Goal: Find specific page/section: Find specific page/section

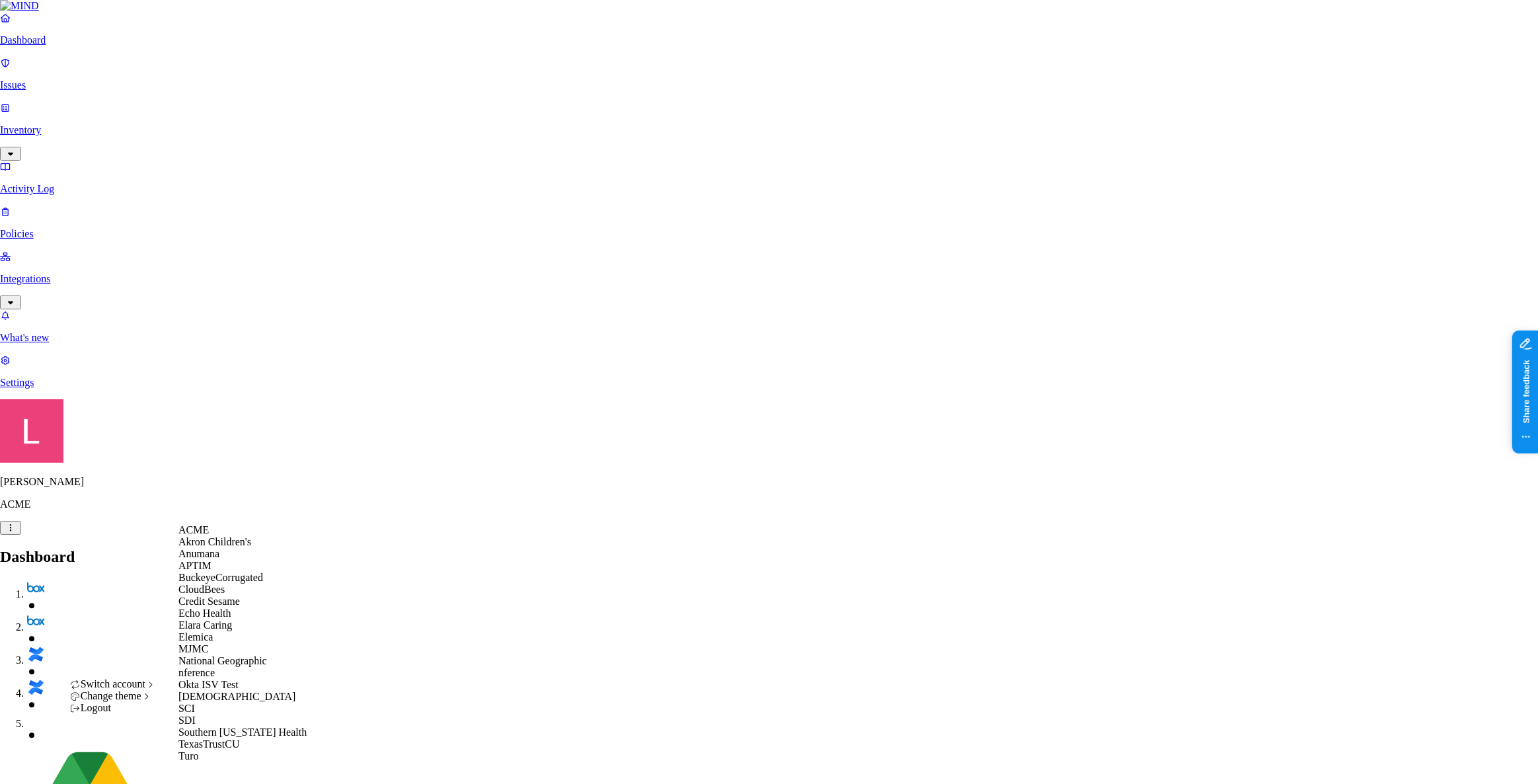
scroll to position [180, 0]
click at [228, 700] on div "[DEMOGRAPHIC_DATA]" at bounding box center [243, 696] width 128 height 12
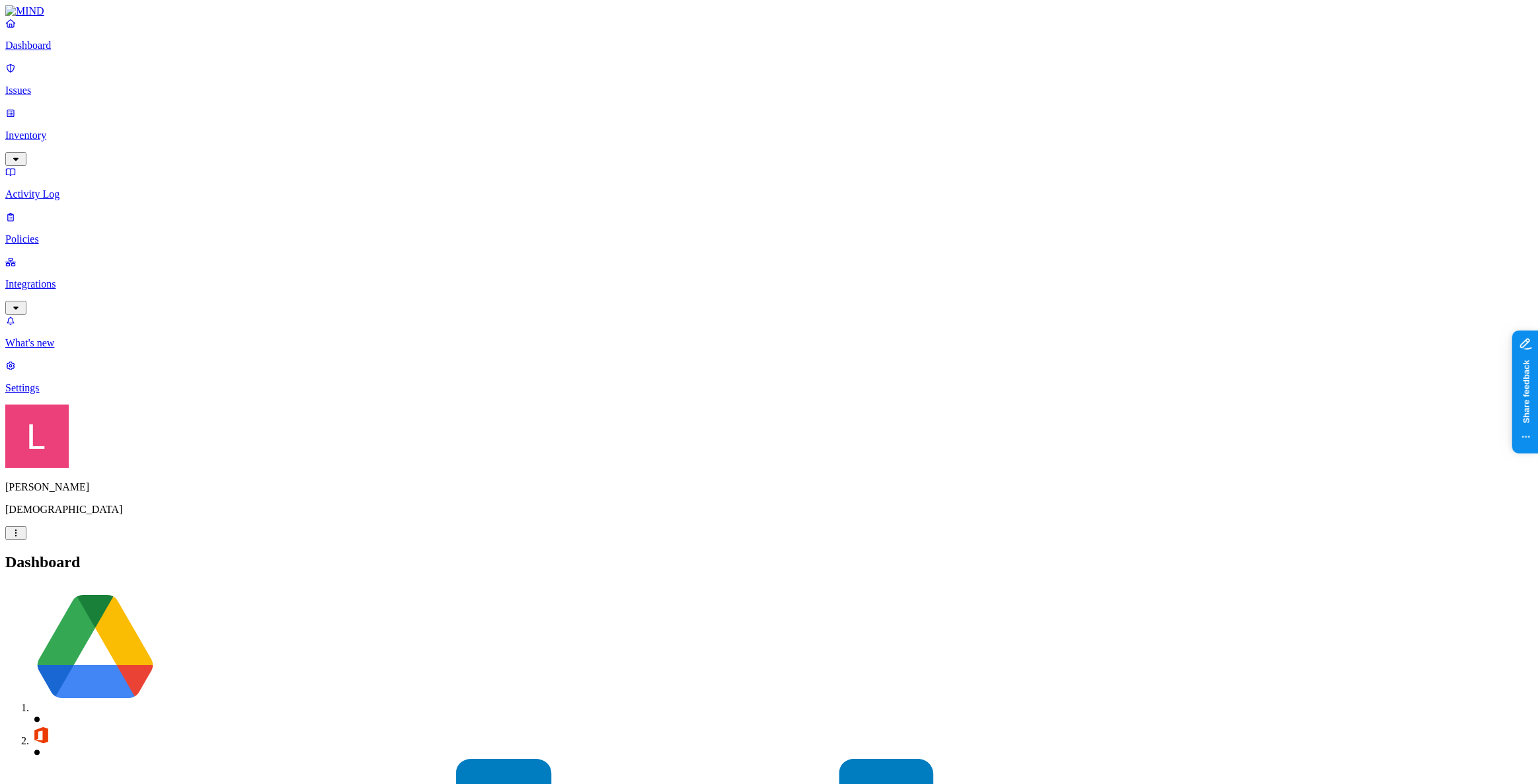
click at [81, 166] on link "Activity Log" at bounding box center [769, 182] width 1527 height 34
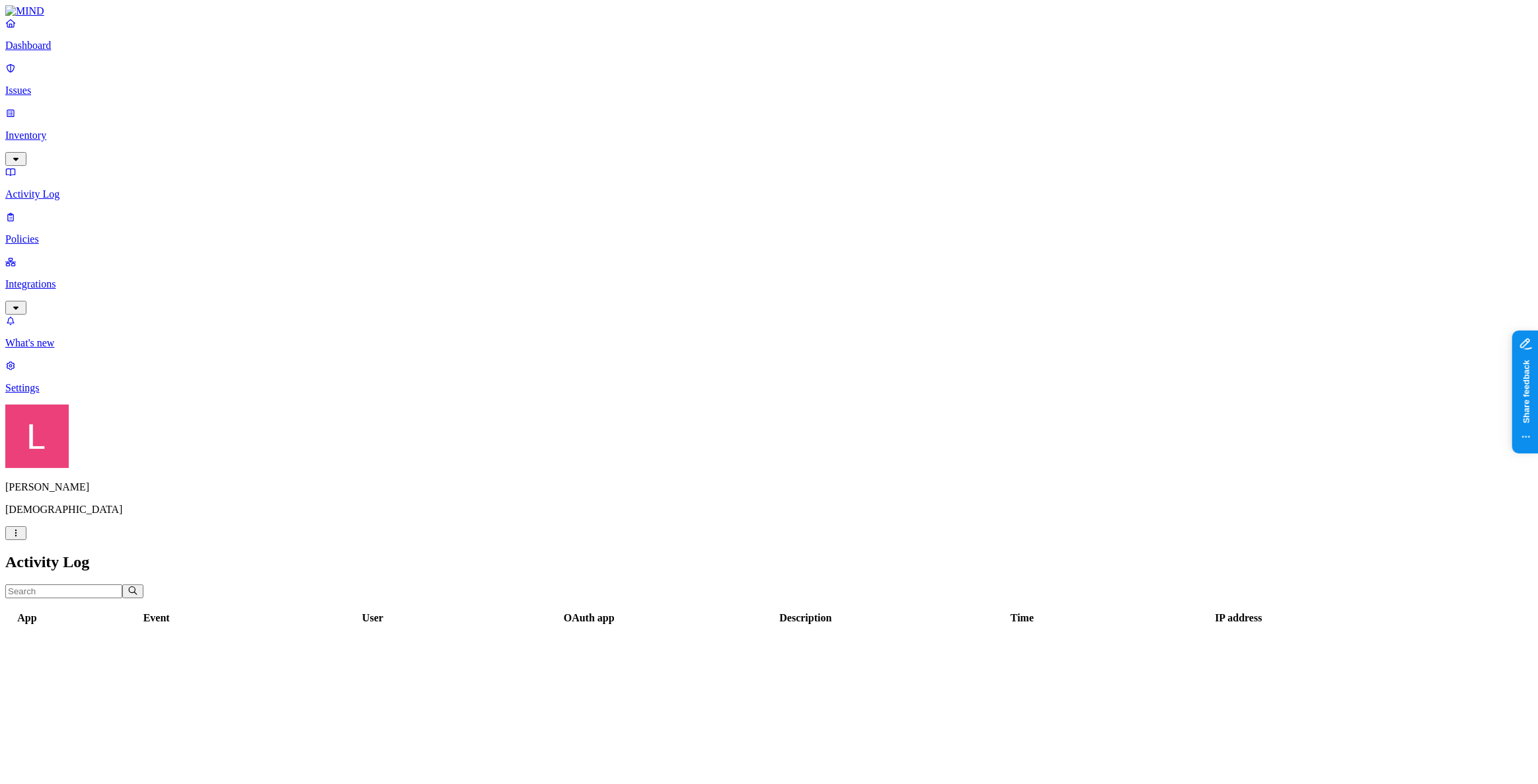
click at [80, 130] on p "Inventory" at bounding box center [769, 136] width 1527 height 12
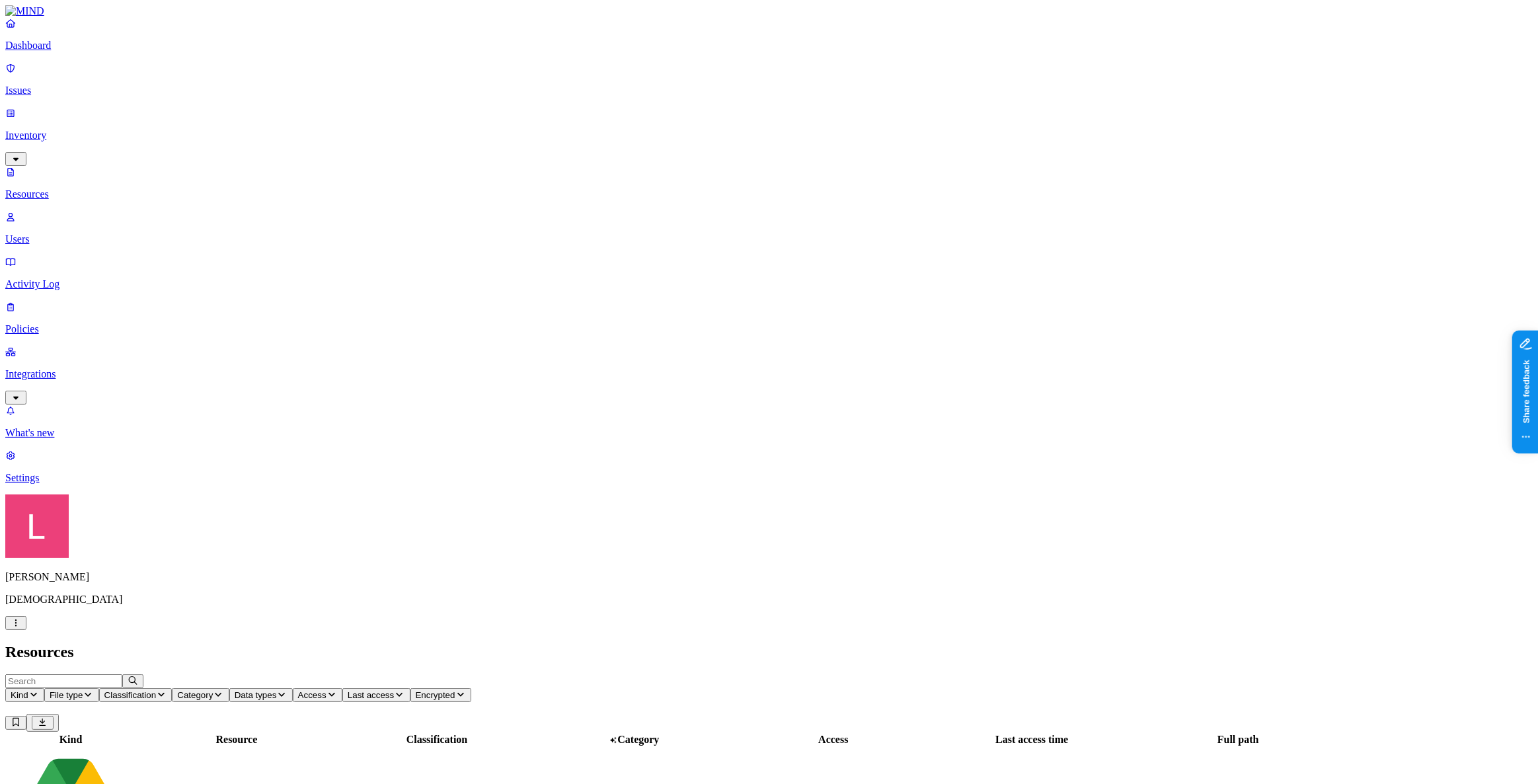
click at [123, 674] on input "text" at bounding box center [64, 681] width 117 height 14
type input ","
type input "mind.io"
